Goal: Task Accomplishment & Management: Manage account settings

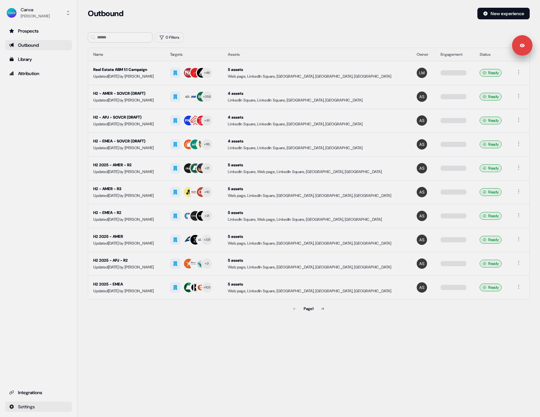
click at [43, 408] on html "Signed in as [PERSON_NAME] Sign out For the best experience switch devices to a…" at bounding box center [270, 208] width 540 height 417
click at [102, 405] on div "Privacy & Scripts" at bounding box center [102, 406] width 52 height 10
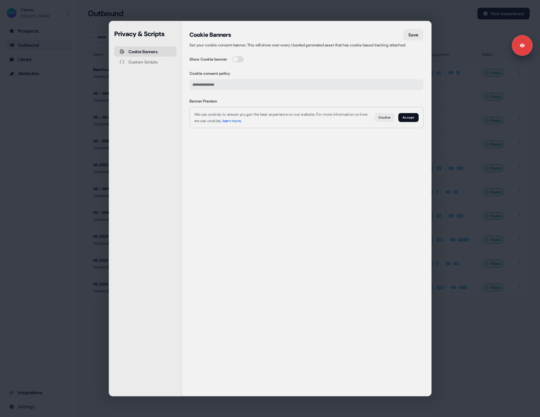
click at [113, 115] on div "Privacy & Scripts Cookie Banners Custom Scripts" at bounding box center [145, 208] width 73 height 375
click at [147, 65] on button "Custom Scripts" at bounding box center [145, 62] width 62 height 10
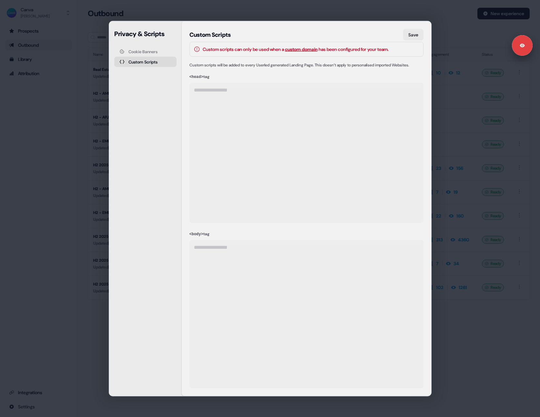
click at [307, 49] on link "custom domain" at bounding box center [301, 49] width 33 height 6
click at [479, 111] on div "**********" at bounding box center [270, 208] width 540 height 417
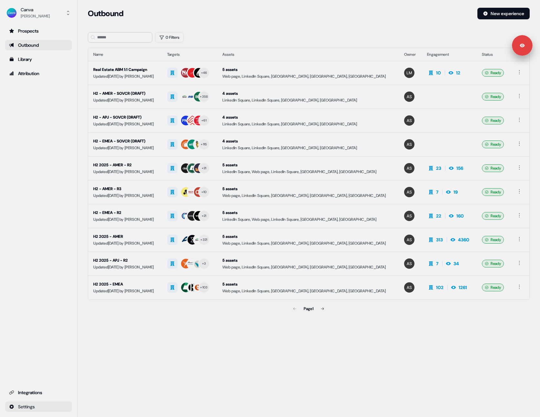
click at [45, 411] on html "Signed in as [PERSON_NAME] Sign out For the best experience switch devices to a…" at bounding box center [270, 208] width 540 height 417
click at [35, 160] on html "Signed in as [PERSON_NAME] Sign out For the best experience switch devices to a…" at bounding box center [270, 208] width 540 height 417
click at [51, 15] on button "Canva [PERSON_NAME]" at bounding box center [38, 12] width 67 height 15
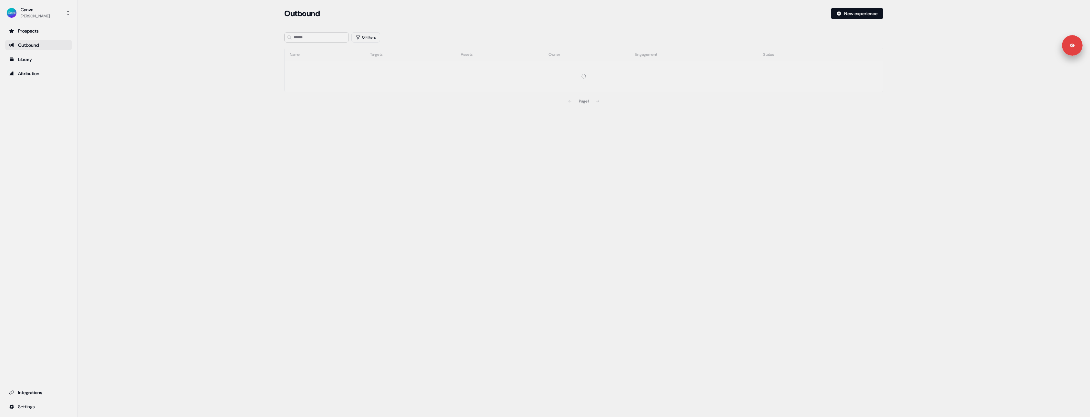
click at [40, 406] on html "For the best experience switch devices to a bigger screen. Go to [DOMAIN_NAME] …" at bounding box center [545, 208] width 1090 height 417
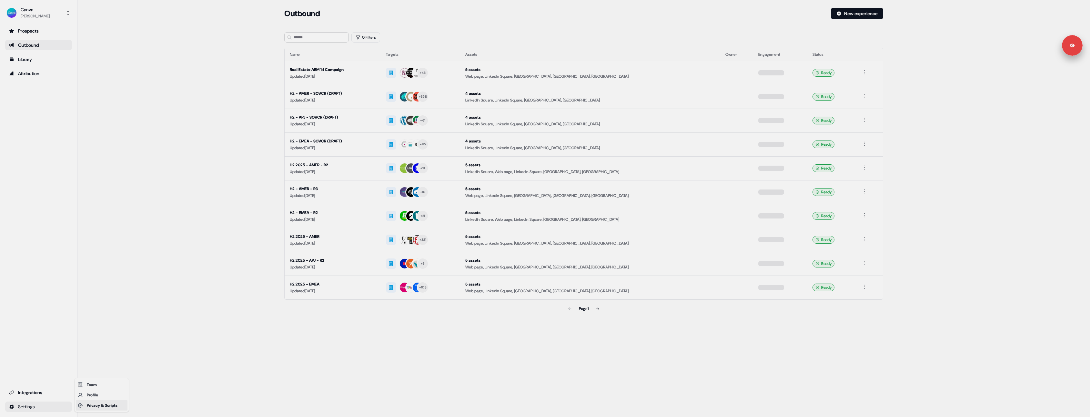
click at [89, 406] on div "Privacy & Scripts" at bounding box center [102, 406] width 52 height 10
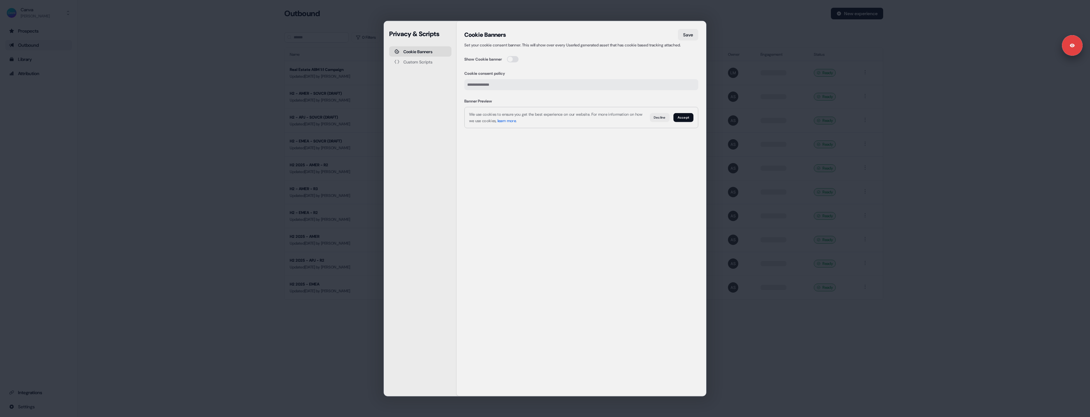
click at [598, 284] on div "Cookie Banners Save Set your cookie consent banner. This will show over every U…" at bounding box center [581, 209] width 234 height 360
click at [660, 114] on button "Decline" at bounding box center [660, 117] width 20 height 9
click at [679, 117] on button "Accept" at bounding box center [683, 117] width 20 height 9
click at [516, 123] on link "learn more" at bounding box center [506, 120] width 18 height 5
click at [529, 85] on input "Cookie consent policy" at bounding box center [581, 84] width 234 height 11
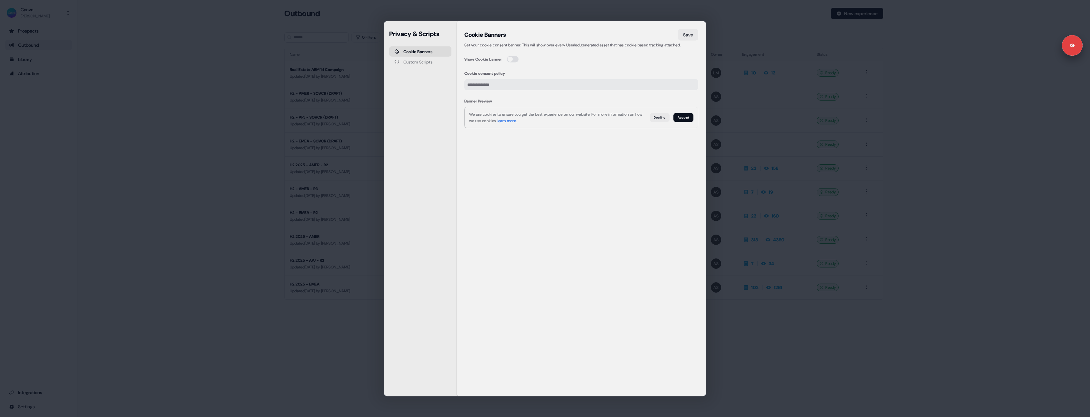
click at [544, 75] on label "Cookie consent policy" at bounding box center [581, 73] width 234 height 6
click at [544, 79] on input "Cookie consent policy" at bounding box center [581, 84] width 234 height 11
click at [524, 86] on input "Cookie consent policy" at bounding box center [581, 84] width 234 height 11
click at [585, 199] on div "Cookie Banners Save Set your cookie consent banner. This will show over every U…" at bounding box center [581, 209] width 234 height 360
click at [494, 83] on input "Cookie consent policy" at bounding box center [581, 84] width 234 height 11
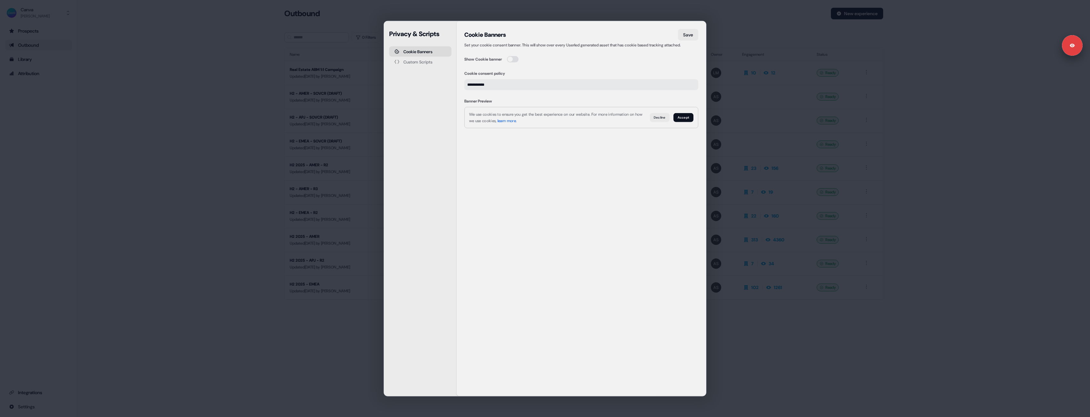
type input "**********"
click at [516, 120] on link "learn more" at bounding box center [506, 120] width 18 height 5
click at [562, 88] on input "**********" at bounding box center [581, 84] width 234 height 11
click at [663, 118] on button "Decline" at bounding box center [660, 117] width 20 height 9
click at [685, 116] on button "Accept" at bounding box center [683, 117] width 20 height 9
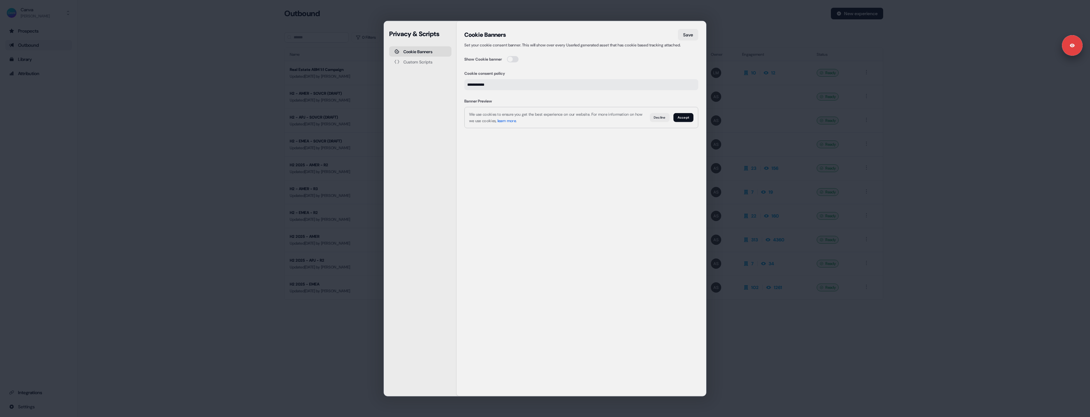
click at [289, 120] on div "**********" at bounding box center [545, 208] width 1090 height 417
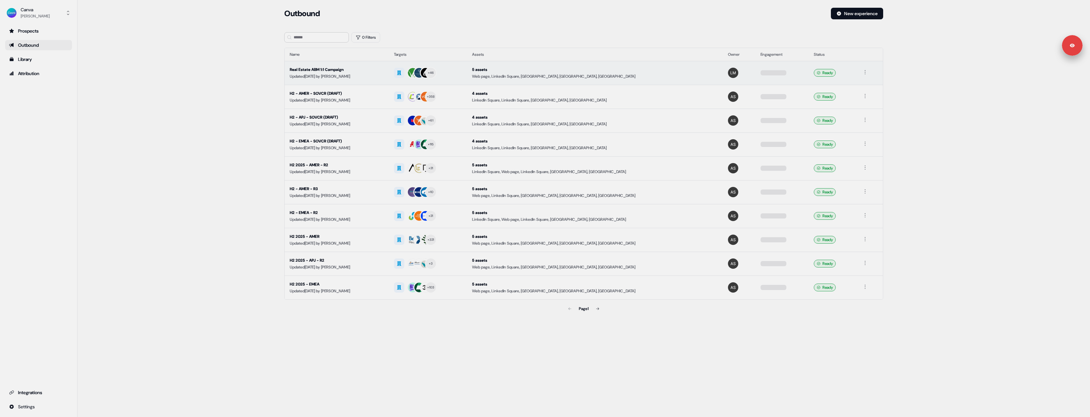
click at [368, 72] on div "Real Estate ABM 1:1 Campaign" at bounding box center [337, 69] width 94 height 6
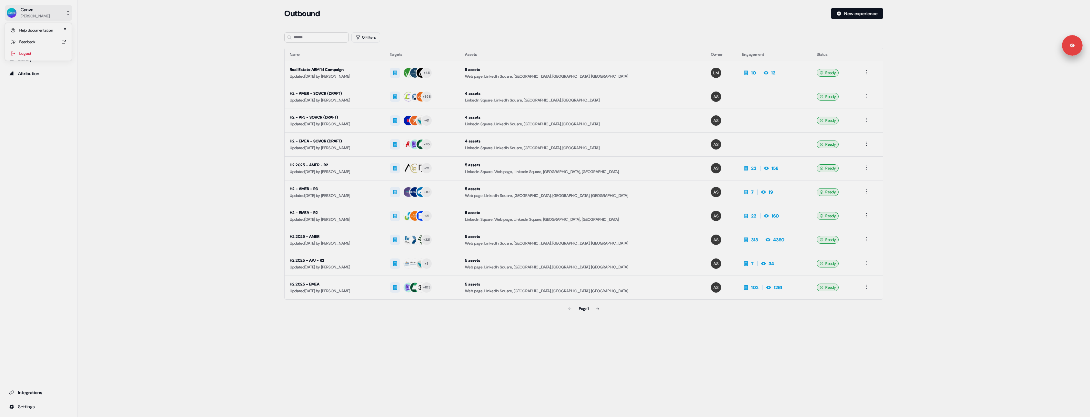
click at [57, 11] on button "Canva [PERSON_NAME]" at bounding box center [38, 12] width 67 height 15
drag, startPoint x: 49, startPoint y: 51, endPoint x: 86, endPoint y: 58, distance: 37.1
click at [49, 51] on div "Logout" at bounding box center [38, 54] width 61 height 12
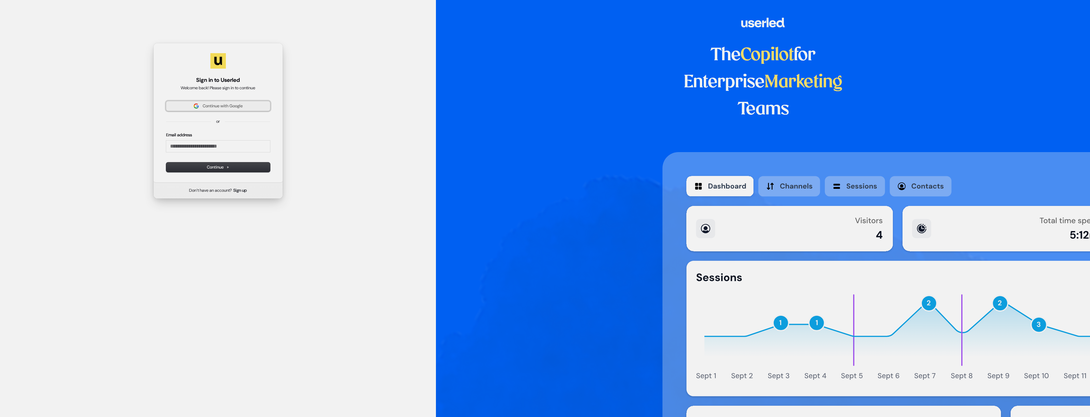
drag, startPoint x: 226, startPoint y: 106, endPoint x: 200, endPoint y: 102, distance: 26.3
click at [226, 106] on span "Continue with Google" at bounding box center [223, 106] width 40 height 6
